Goal: Task Accomplishment & Management: Complete application form

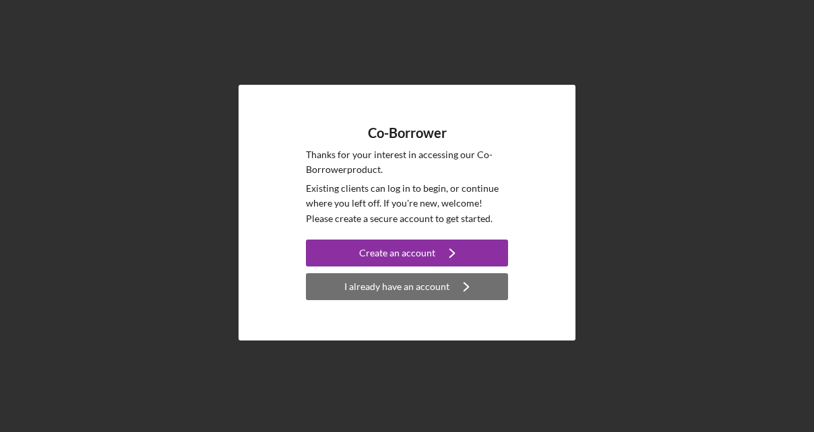
click at [424, 287] on div "I already have an account" at bounding box center [396, 286] width 105 height 27
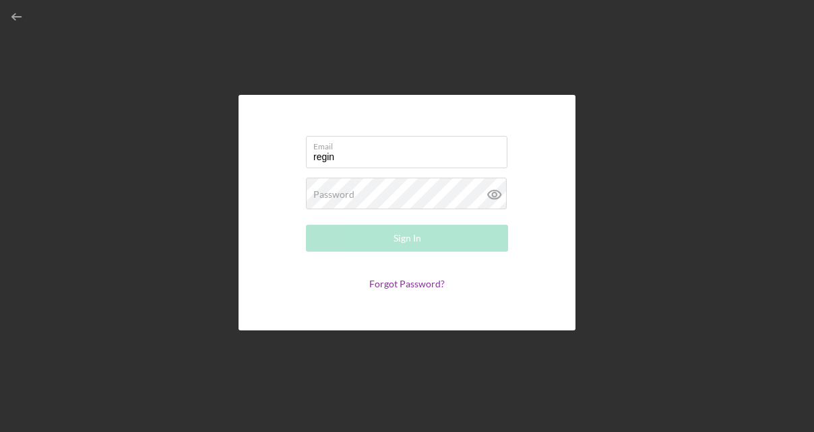
type input "[EMAIL_ADDRESS][DOMAIN_NAME]"
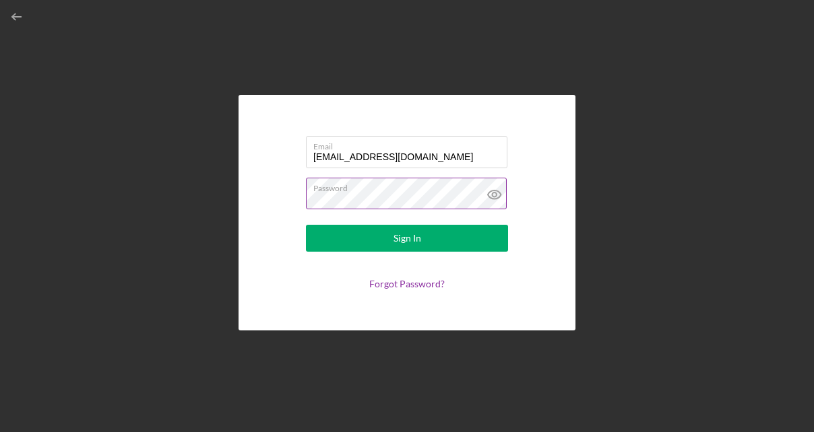
click at [496, 195] on icon at bounding box center [494, 195] width 4 height 4
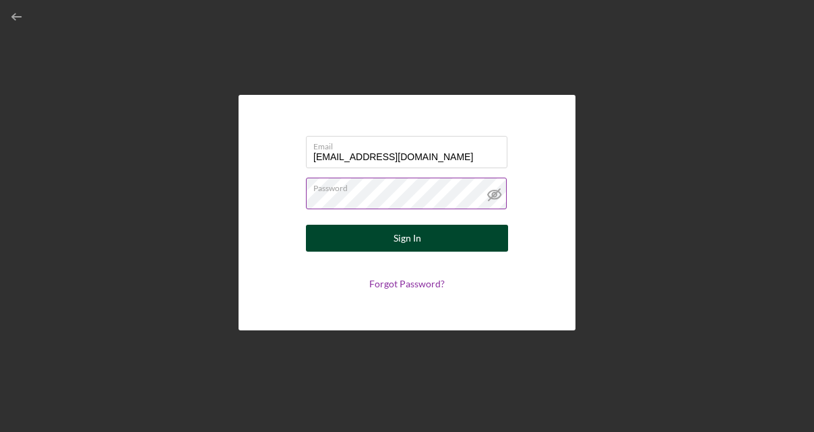
click at [373, 237] on button "Sign In" at bounding box center [407, 238] width 202 height 27
